Goal: Information Seeking & Learning: Learn about a topic

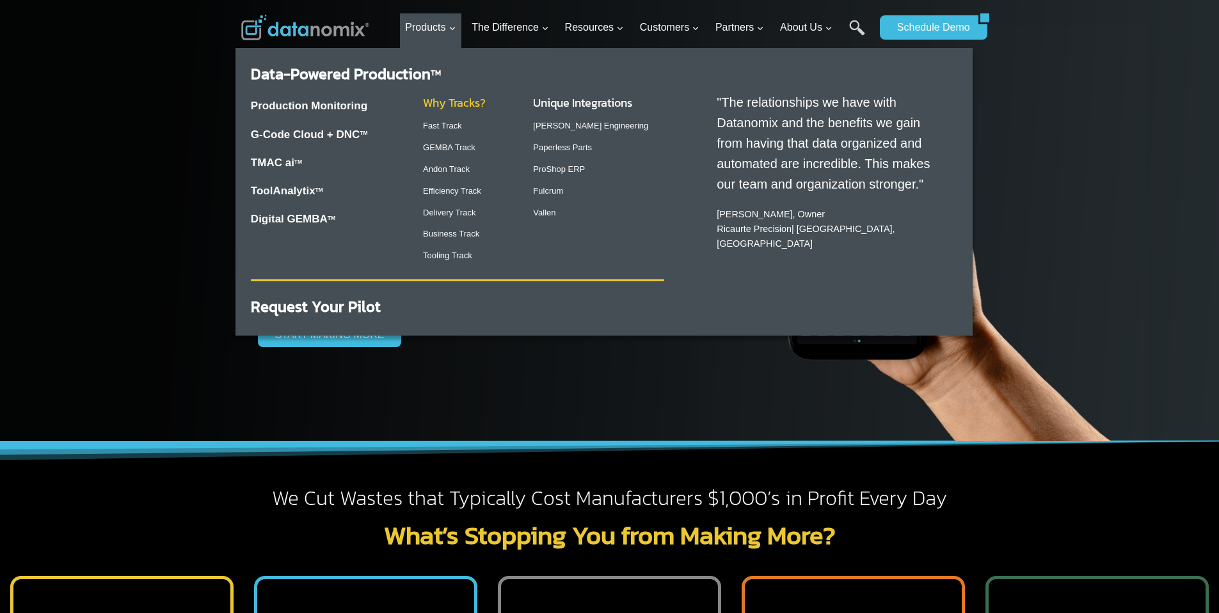
click at [451, 106] on link "Why Tracks?" at bounding box center [454, 102] width 63 height 17
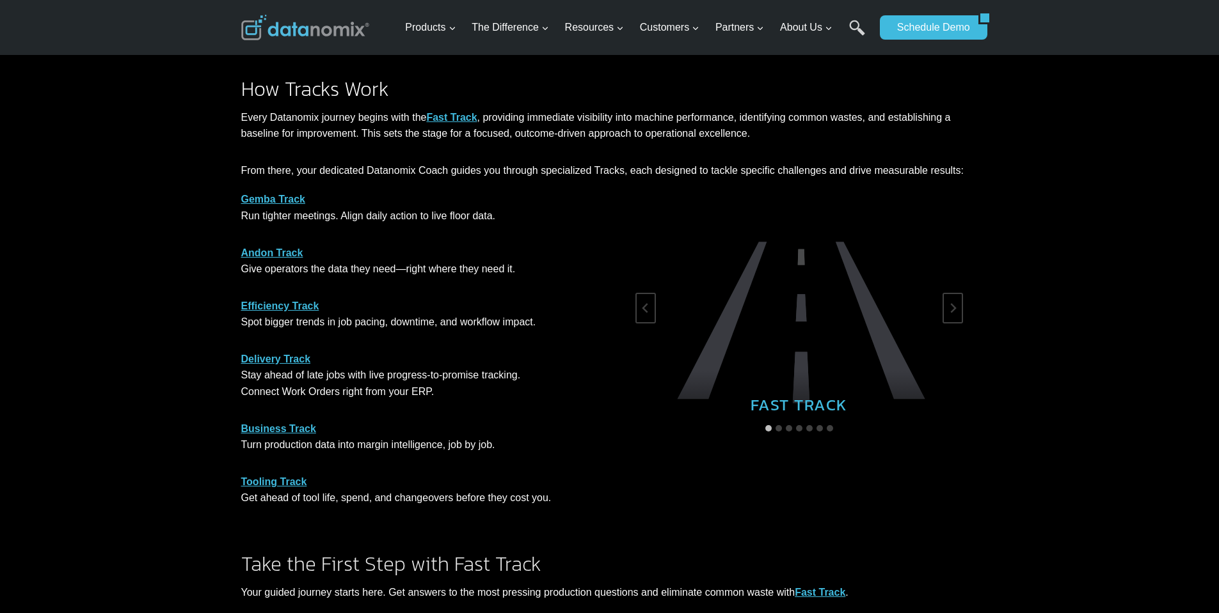
scroll to position [640, 0]
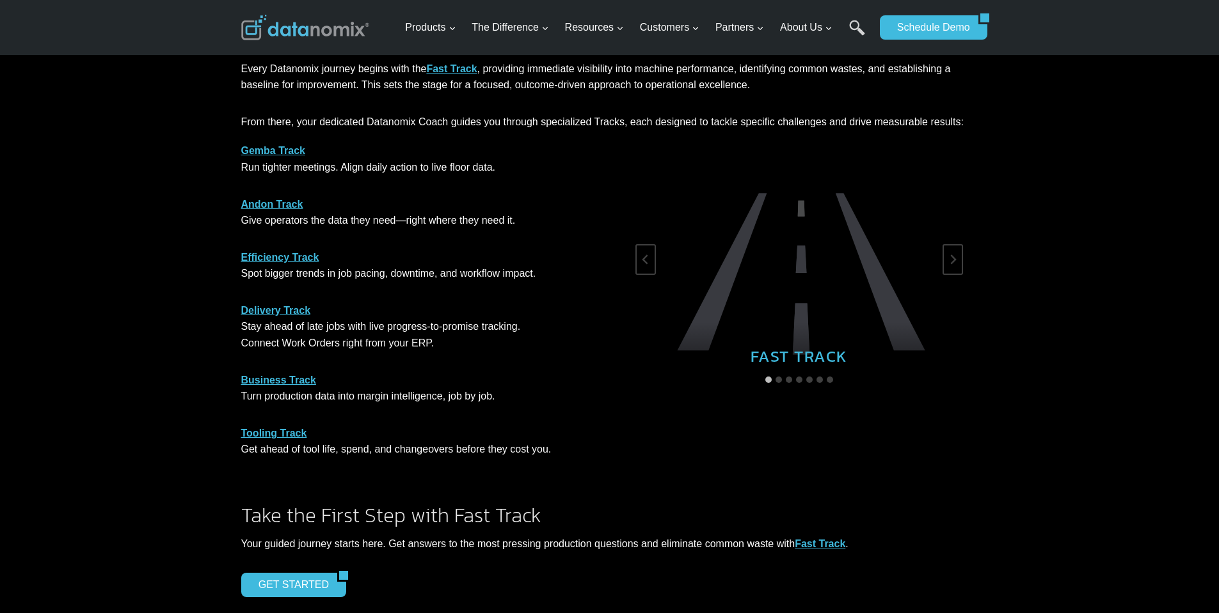
click at [284, 154] on strong "Gemba Track" at bounding box center [273, 150] width 65 height 11
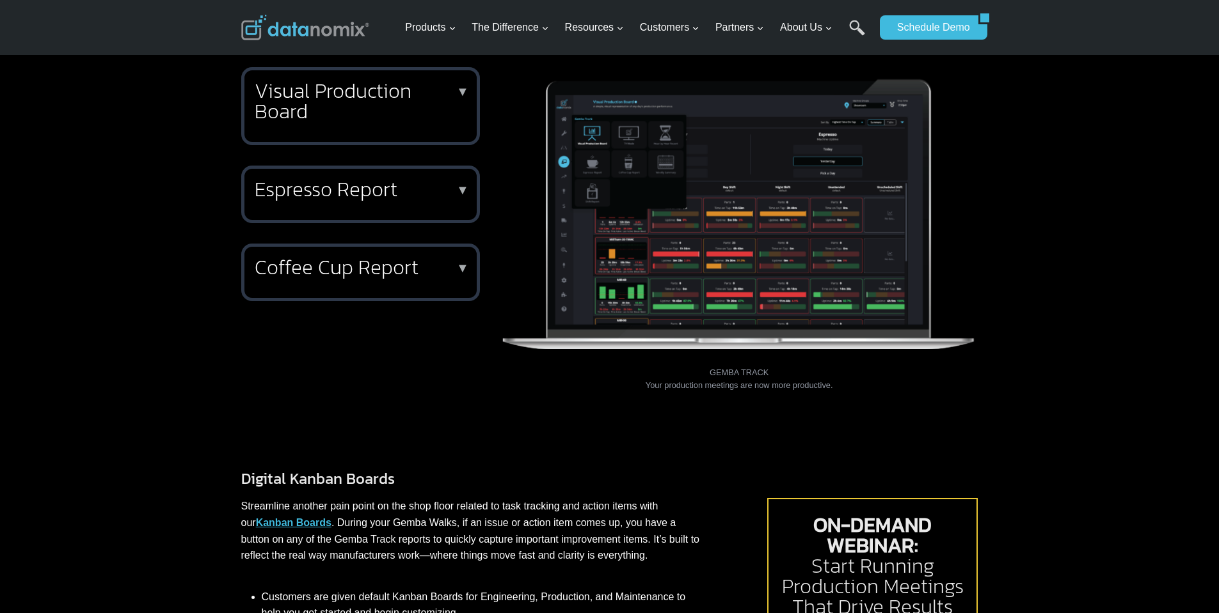
scroll to position [448, 0]
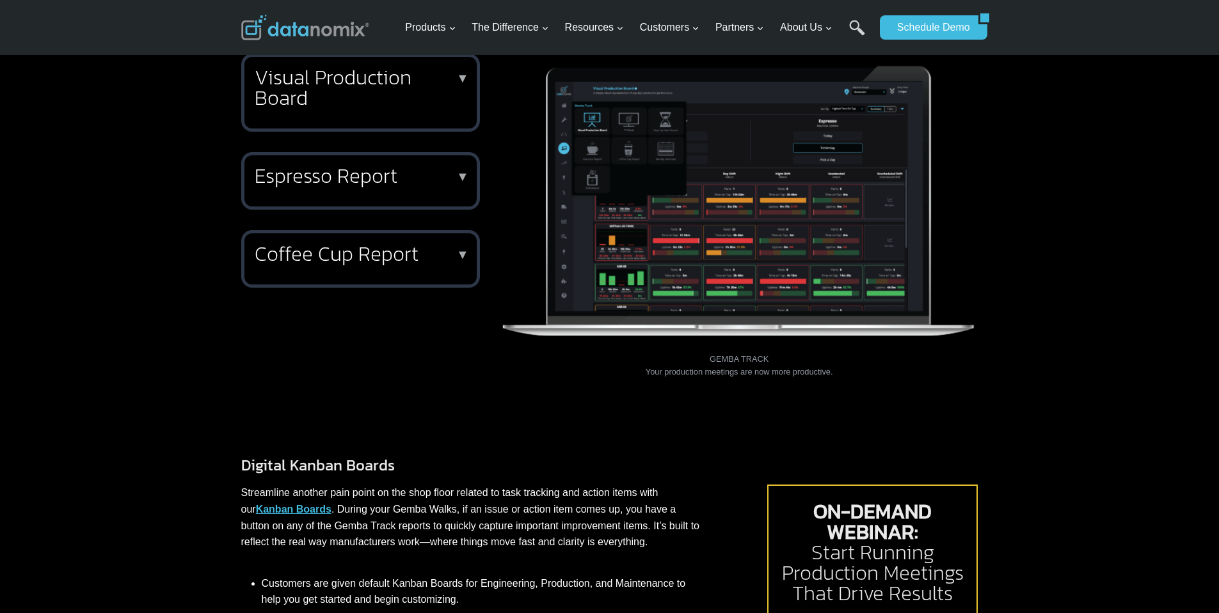
click at [352, 168] on h2 "Espresso Report" at bounding box center [358, 176] width 207 height 20
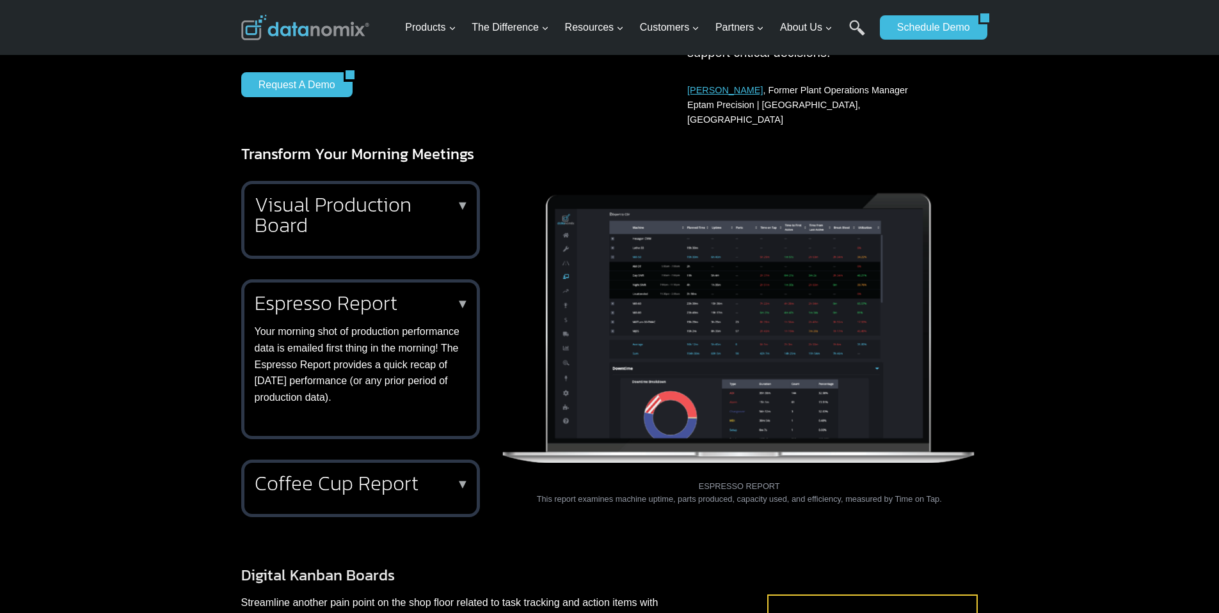
scroll to position [320, 0]
click at [373, 195] on h2 "Visual Production Board" at bounding box center [358, 215] width 207 height 41
